Goal: Information Seeking & Learning: Learn about a topic

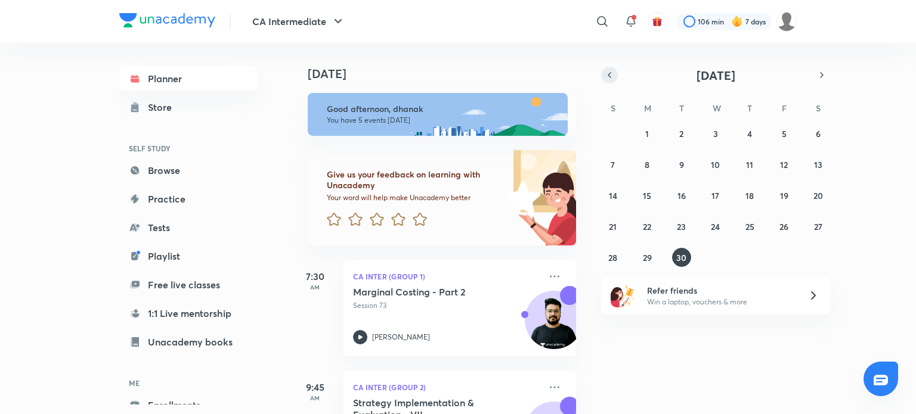
click at [616, 76] on button "button" at bounding box center [609, 75] width 17 height 17
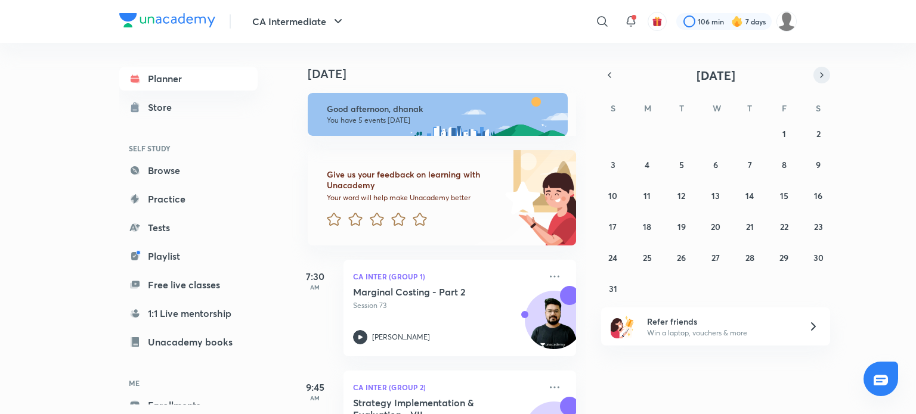
click at [818, 70] on icon "button" at bounding box center [822, 75] width 10 height 11
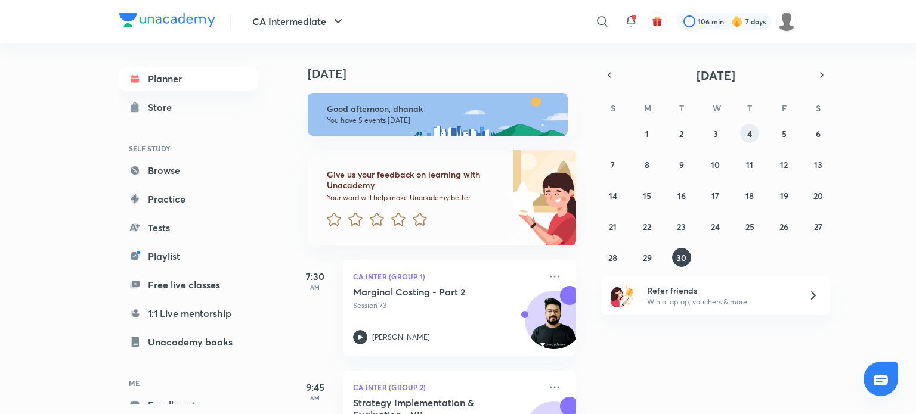
click at [748, 134] on abbr "4" at bounding box center [749, 133] width 5 height 11
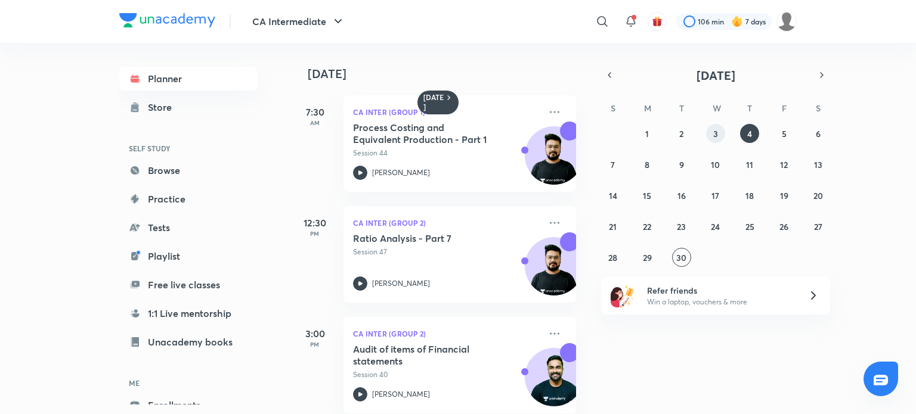
click at [716, 143] on button "3" at bounding box center [715, 133] width 19 height 19
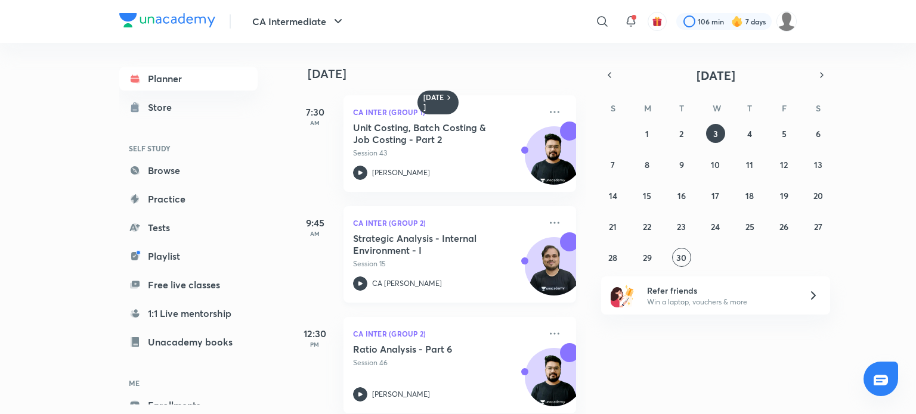
click at [364, 284] on icon at bounding box center [360, 284] width 14 height 14
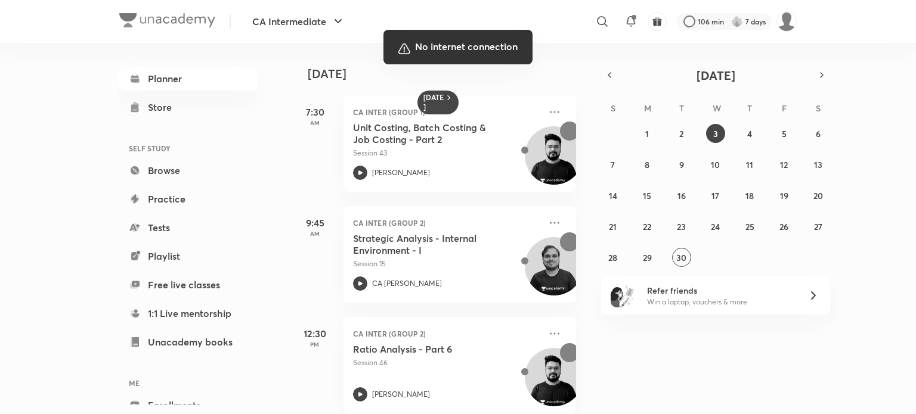
click at [453, 261] on div at bounding box center [458, 207] width 916 height 414
click at [489, 252] on div at bounding box center [458, 207] width 916 height 414
